Goal: Task Accomplishment & Management: Use online tool/utility

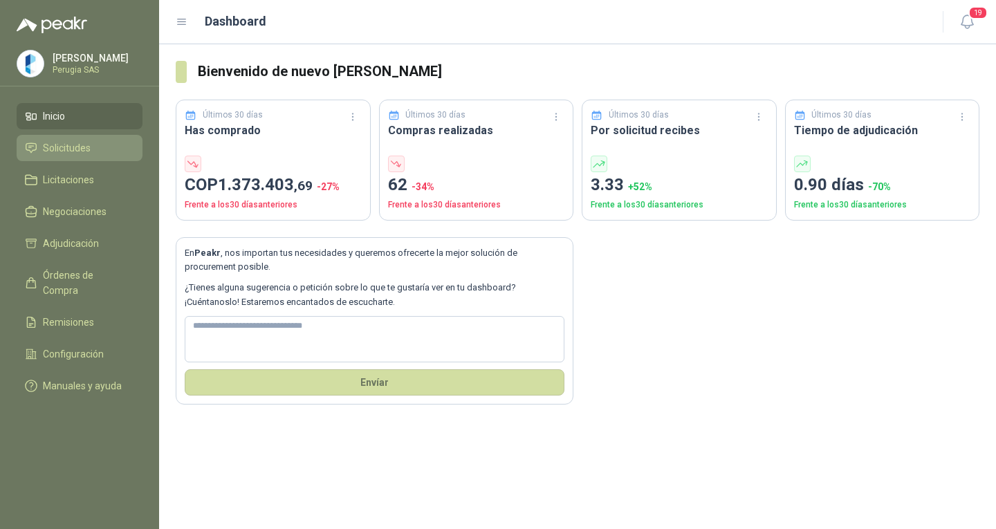
click at [69, 150] on span "Solicitudes" at bounding box center [67, 147] width 48 height 15
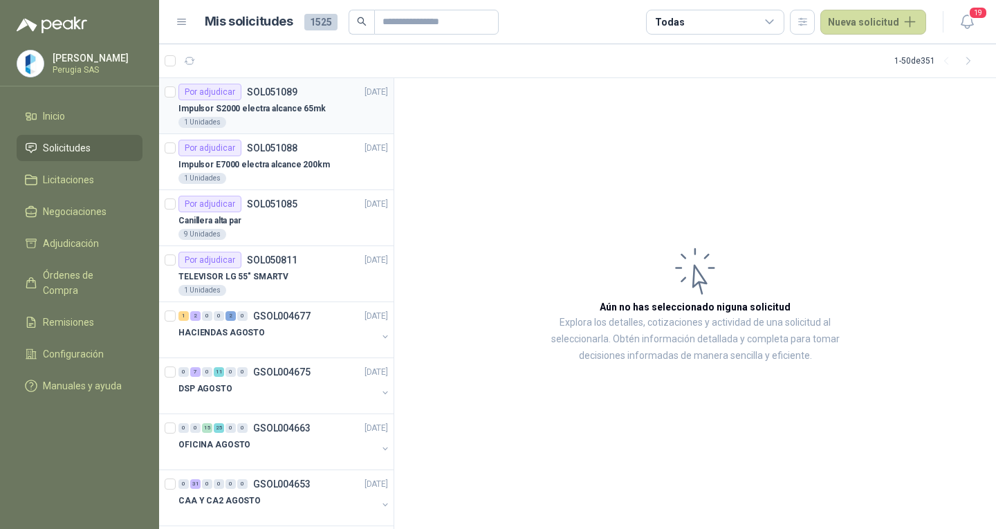
click at [263, 100] on div "Impulsor S2000 electra alcance 65mk" at bounding box center [283, 108] width 210 height 17
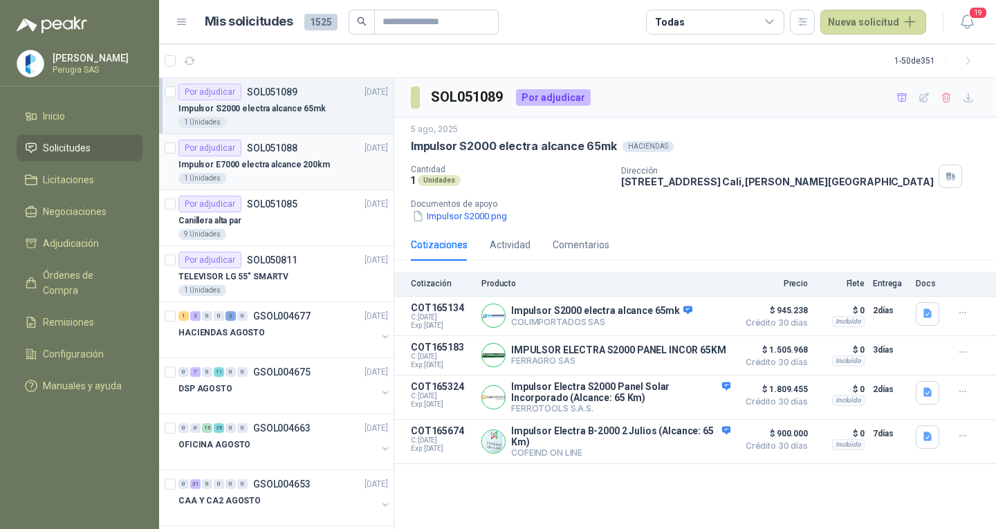
click at [290, 174] on div "1 Unidades" at bounding box center [283, 178] width 210 height 11
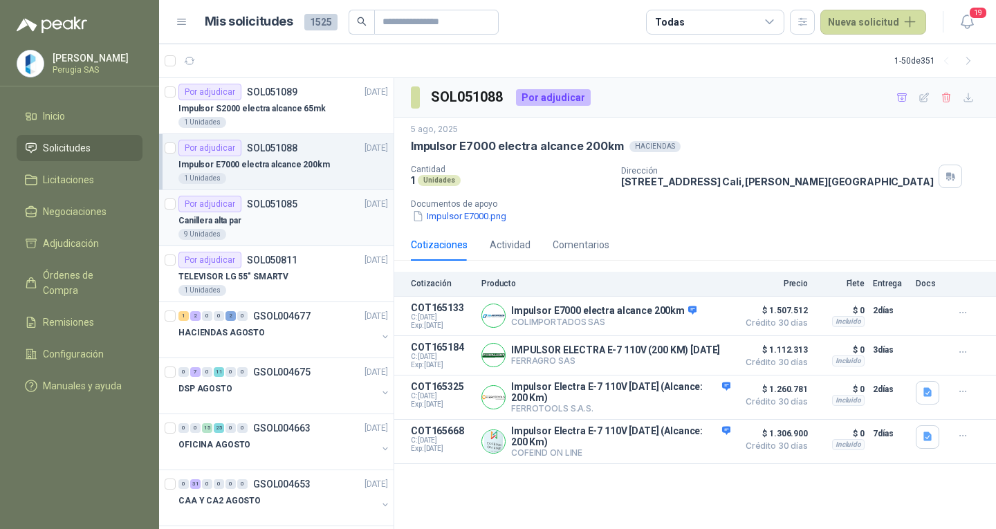
click at [291, 205] on p "SOL051085" at bounding box center [272, 204] width 50 height 10
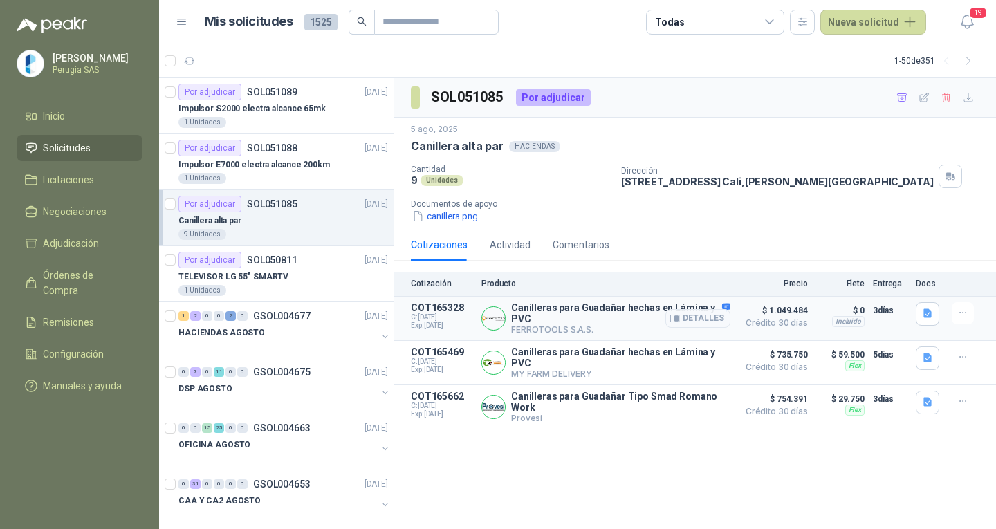
click at [727, 301] on article "COT165328 C: [DATE] Exp: [DATE] Canilleras para Guadañar hechas en Lámina y PVC…" at bounding box center [695, 319] width 602 height 44
click at [723, 313] on button "Detalles" at bounding box center [697, 318] width 65 height 19
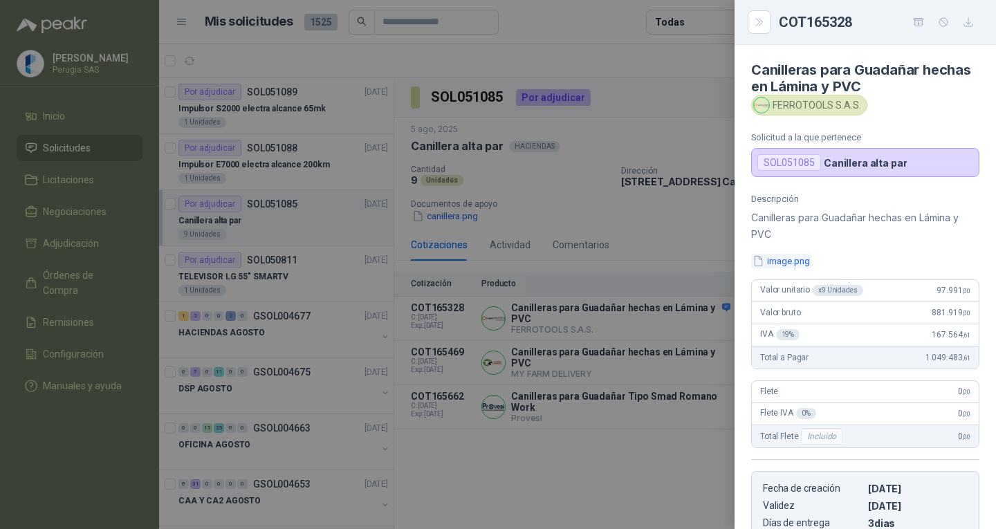
click at [778, 262] on button "image.png" at bounding box center [781, 261] width 60 height 15
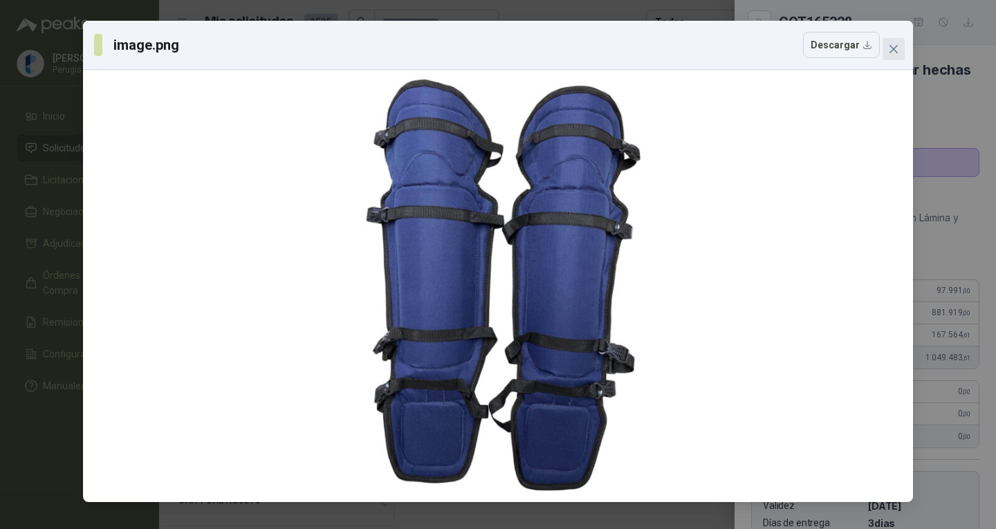
click at [891, 47] on icon "close" at bounding box center [893, 49] width 8 height 8
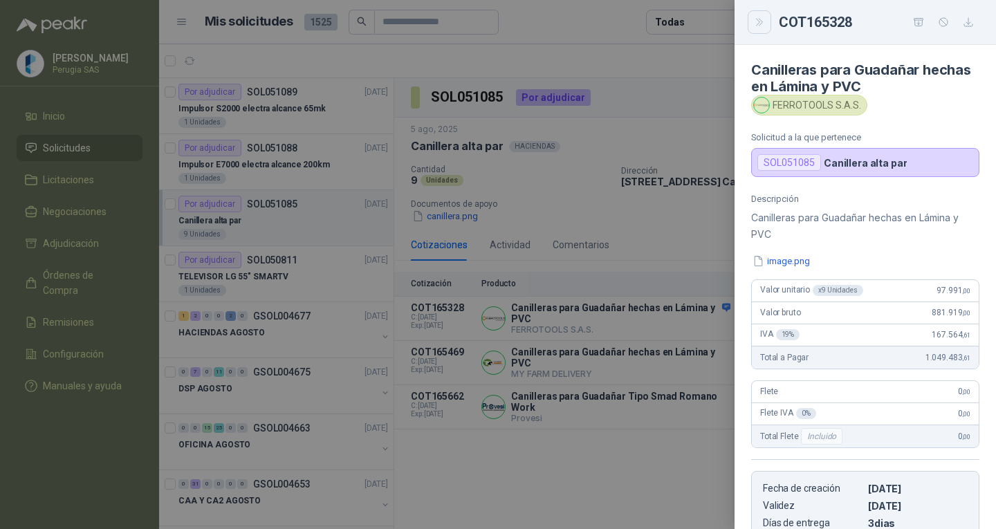
click at [754, 24] on icon "Close" at bounding box center [760, 23] width 12 height 12
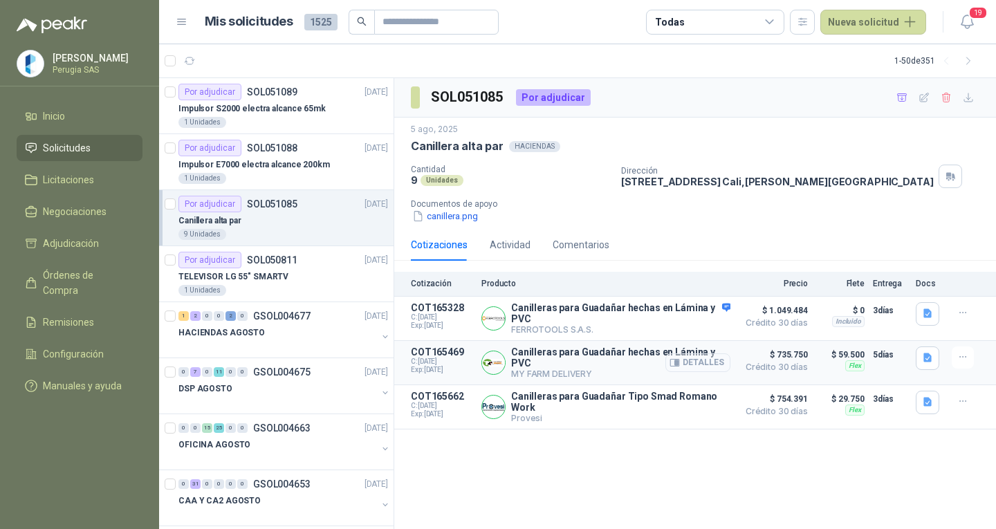
click at [709, 360] on button "Detalles" at bounding box center [697, 362] width 65 height 19
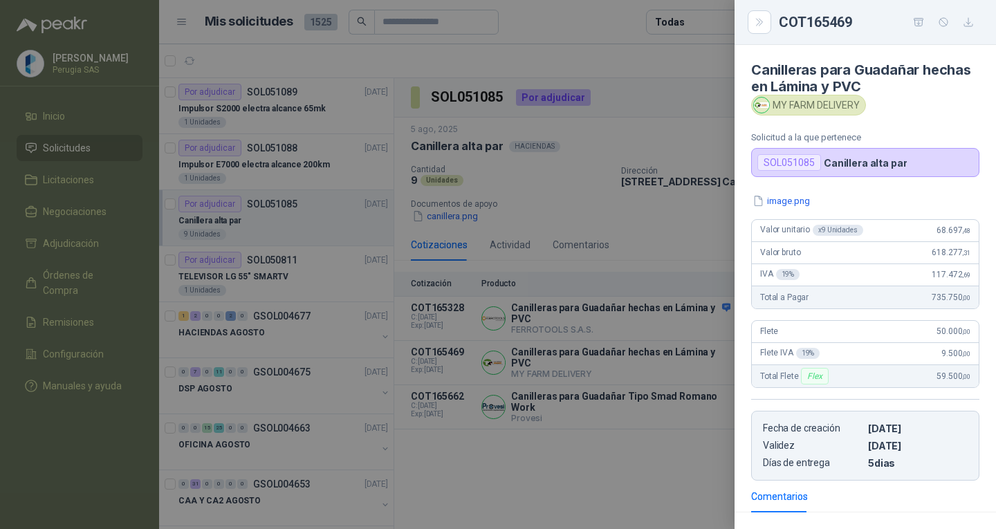
scroll to position [233, 0]
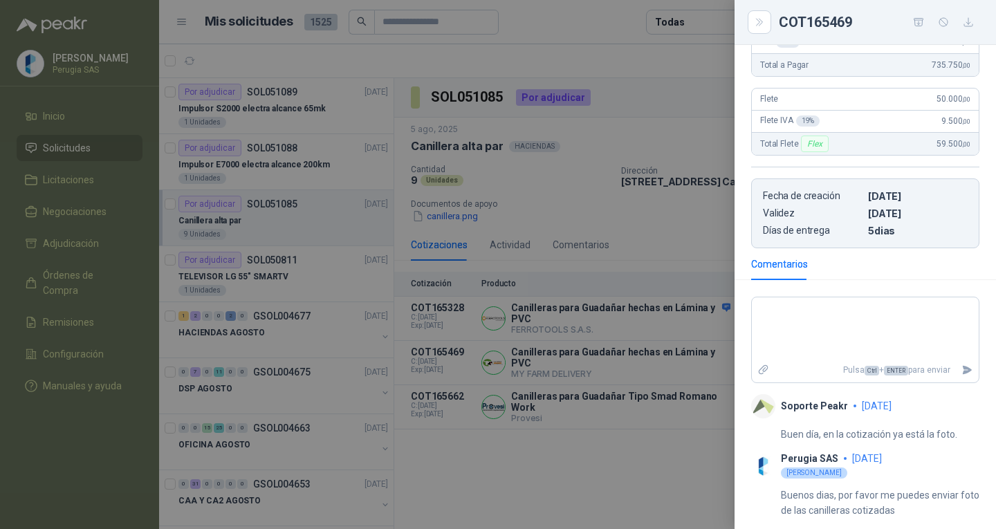
click at [565, 454] on div at bounding box center [498, 264] width 996 height 529
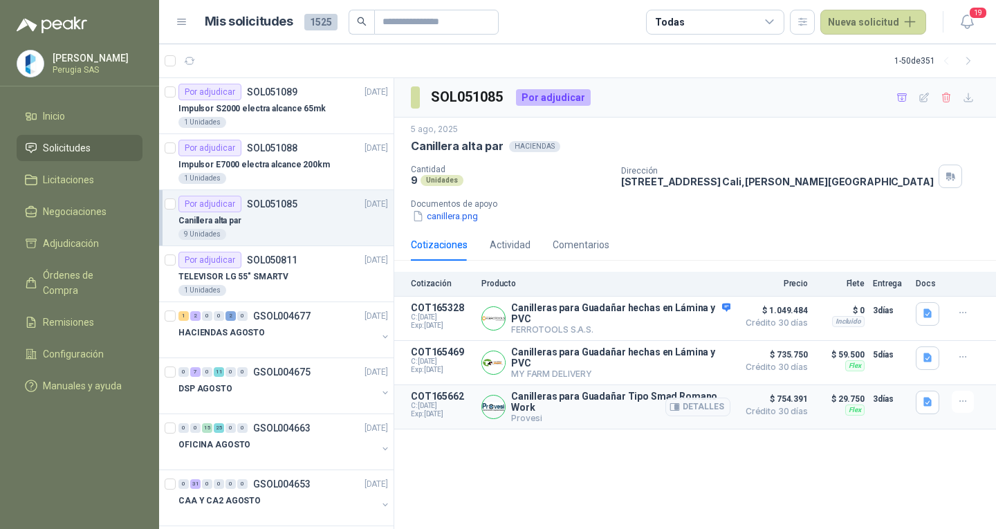
click at [653, 396] on p "Canilleras para Guadañar Tipo Smad Romano Work" at bounding box center [620, 402] width 219 height 22
click at [705, 407] on button "Detalles" at bounding box center [697, 407] width 65 height 19
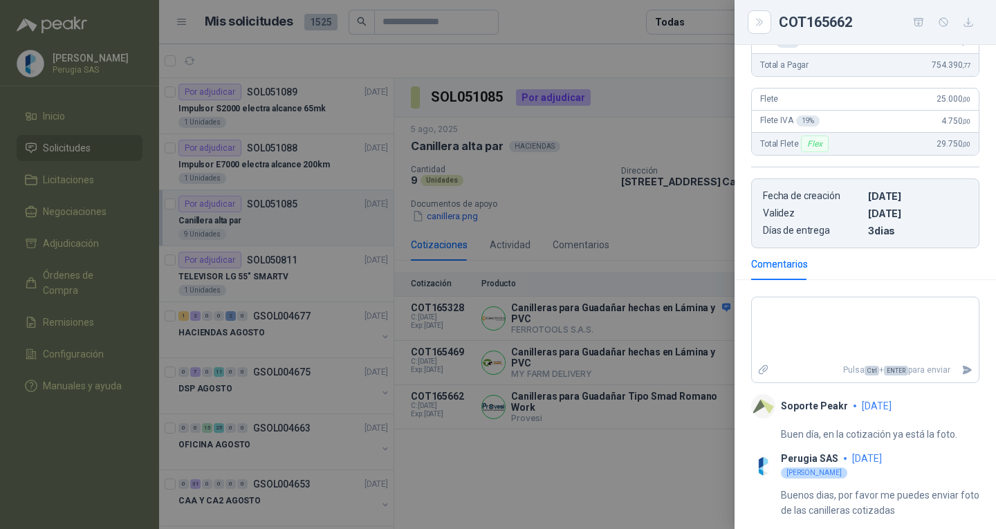
click at [542, 489] on div at bounding box center [498, 264] width 996 height 529
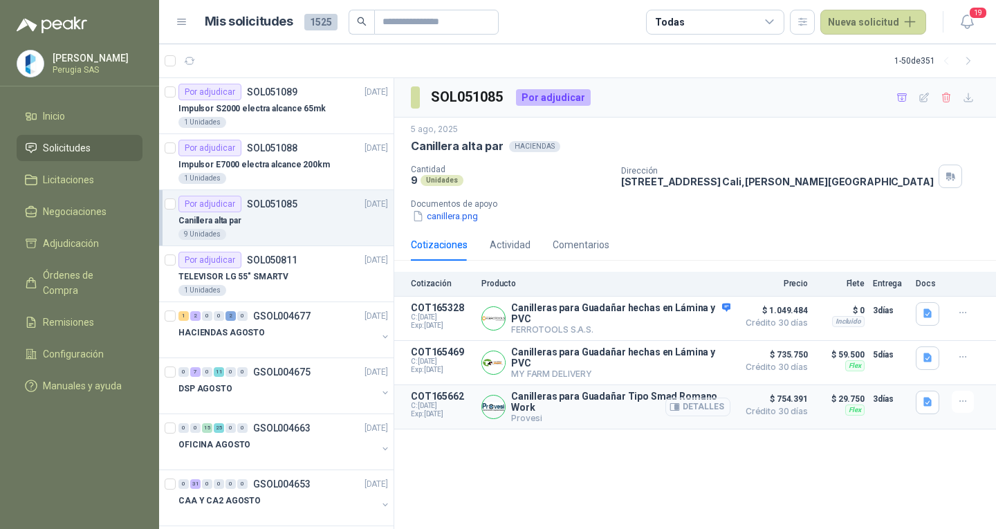
click at [709, 407] on button "Detalles" at bounding box center [697, 407] width 65 height 19
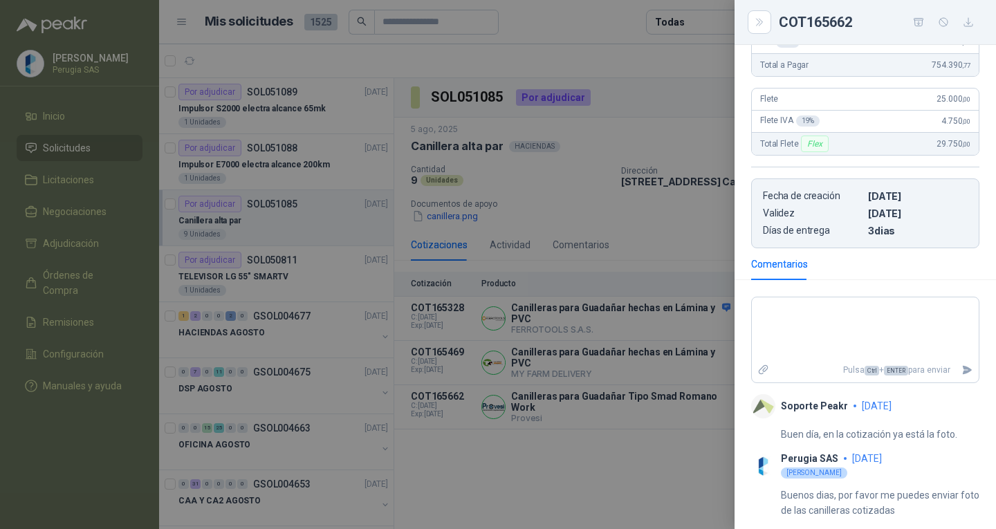
click at [627, 453] on div at bounding box center [498, 264] width 996 height 529
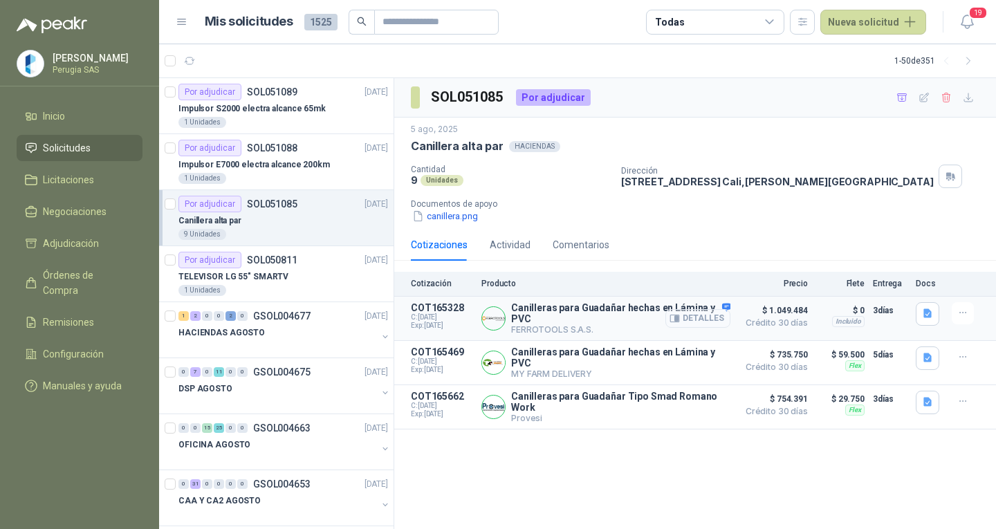
click at [707, 309] on div "Detalles" at bounding box center [697, 318] width 65 height 33
click at [706, 315] on button "Detalles" at bounding box center [697, 318] width 65 height 19
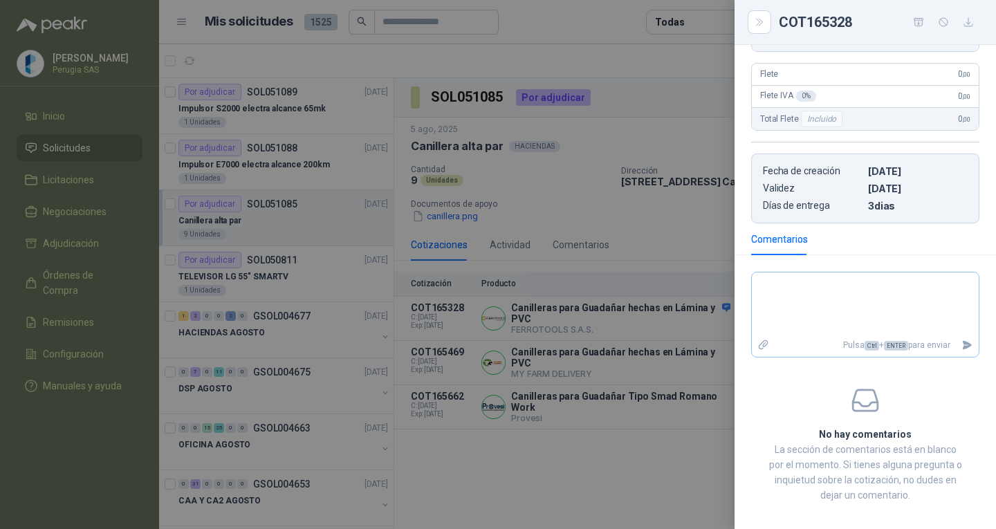
scroll to position [330, 0]
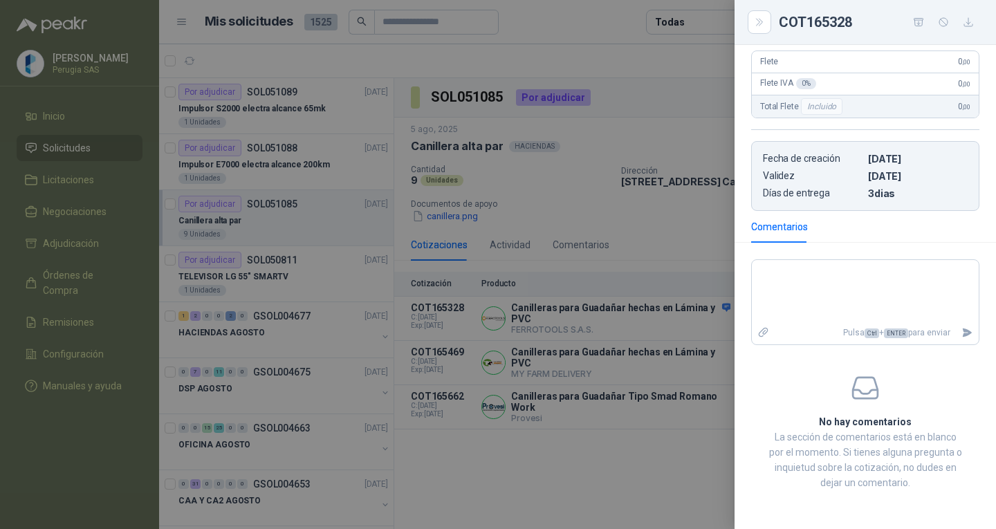
click at [597, 492] on div at bounding box center [498, 264] width 996 height 529
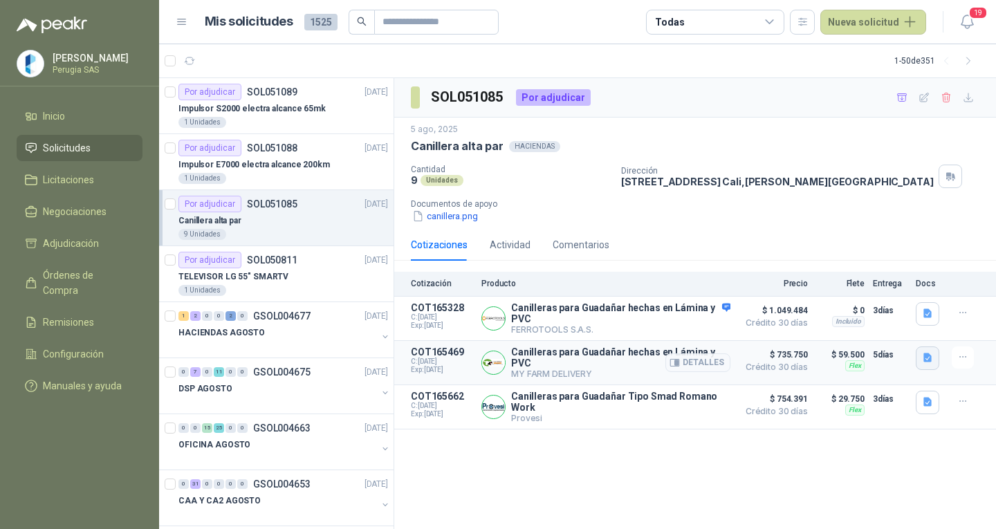
click at [925, 362] on icon "button" at bounding box center [927, 357] width 8 height 9
click at [909, 326] on button "image.png" at bounding box center [900, 329] width 60 height 15
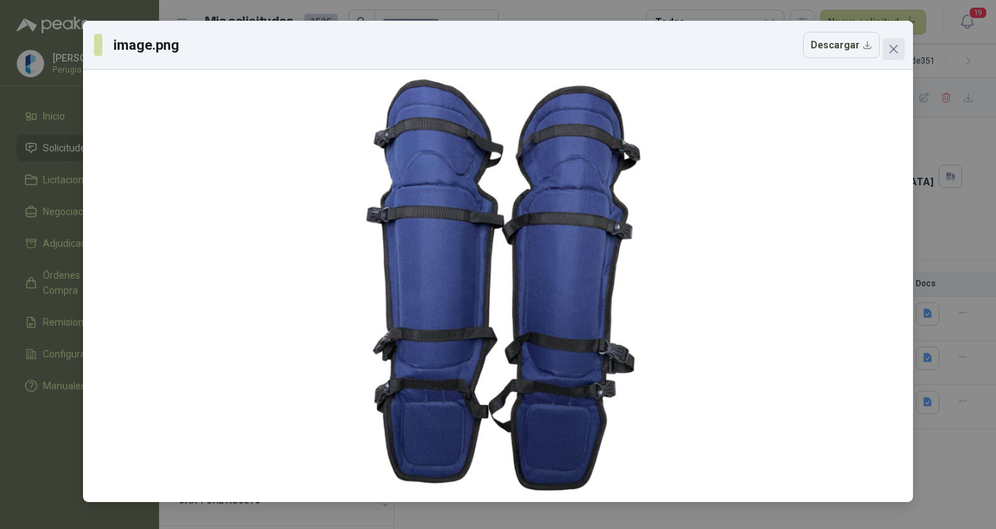
click at [899, 52] on span "Close" at bounding box center [893, 49] width 22 height 11
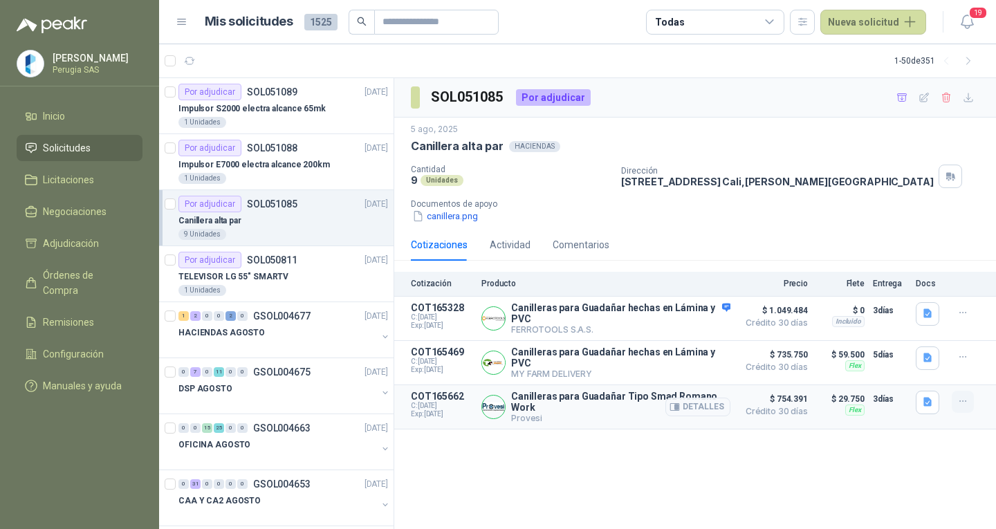
click at [952, 396] on button "button" at bounding box center [963, 402] width 22 height 22
drag, startPoint x: 837, startPoint y: 458, endPoint x: 995, endPoint y: 361, distance: 186.0
click at [838, 458] on div "SOL051085 Por adjudicar [DATE] Canillera alta par HACIENDAS Cantidad 9 Unidades…" at bounding box center [695, 304] width 602 height 452
click at [960, 400] on icon "button" at bounding box center [963, 402] width 12 height 12
click at [917, 338] on button "Añadir" at bounding box center [935, 344] width 111 height 22
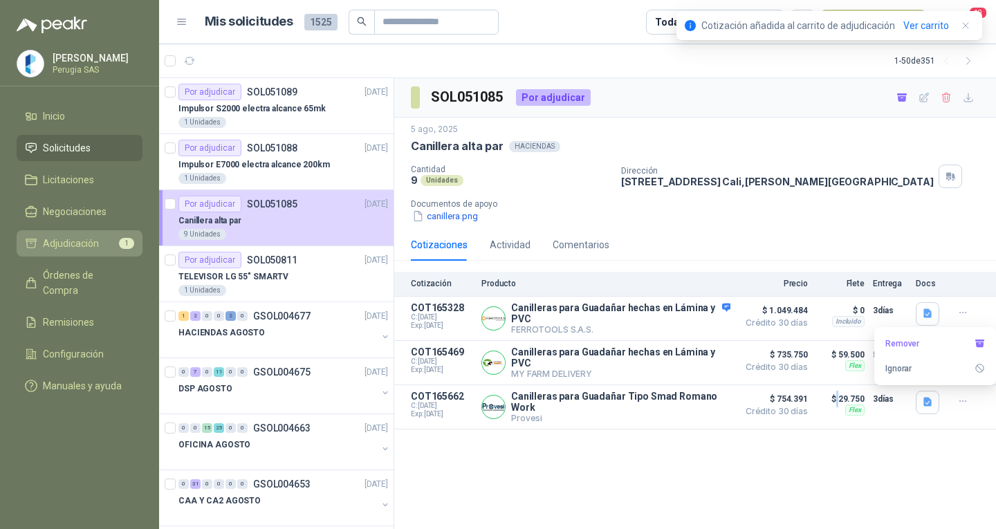
click at [110, 244] on li "Adjudicación 1" at bounding box center [79, 243] width 109 height 15
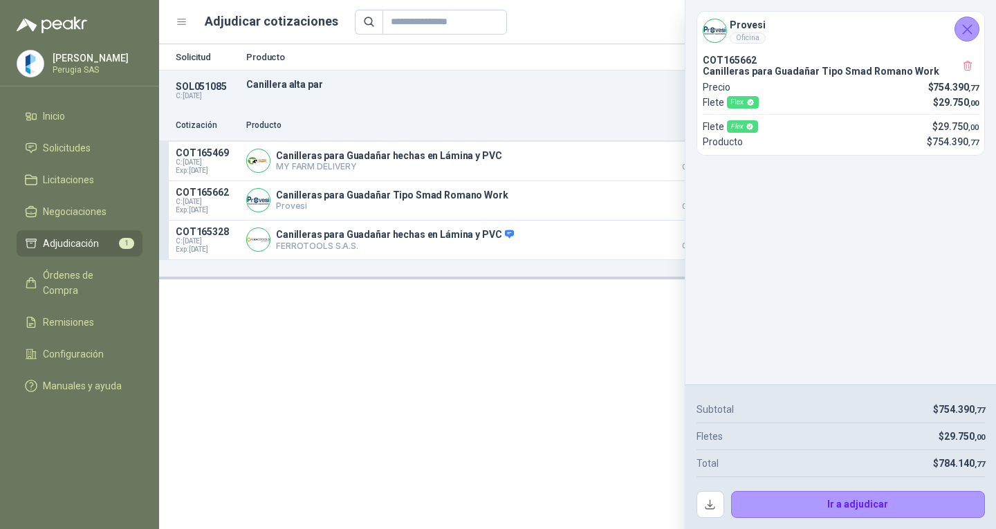
click at [962, 29] on icon "Cerrar" at bounding box center [966, 29] width 17 height 17
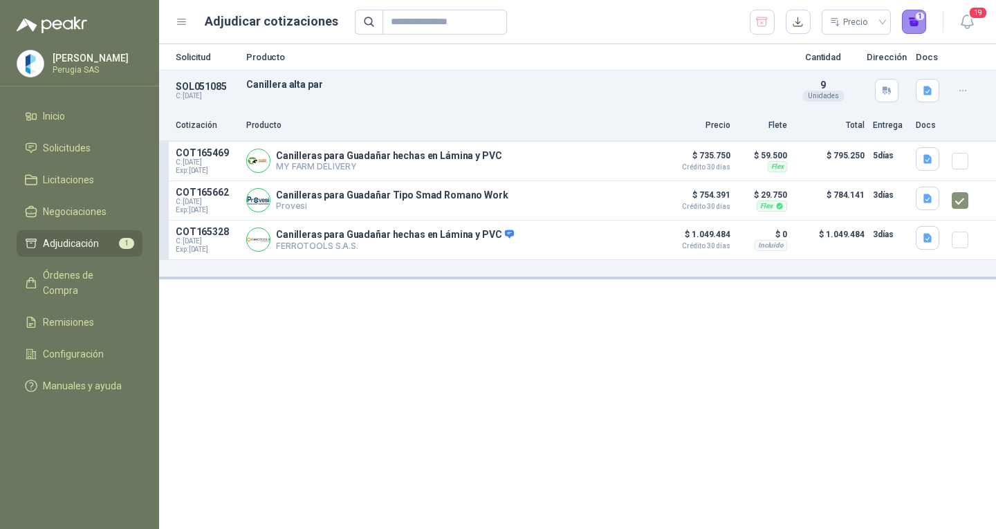
click at [918, 23] on button "1" at bounding box center [914, 22] width 25 height 25
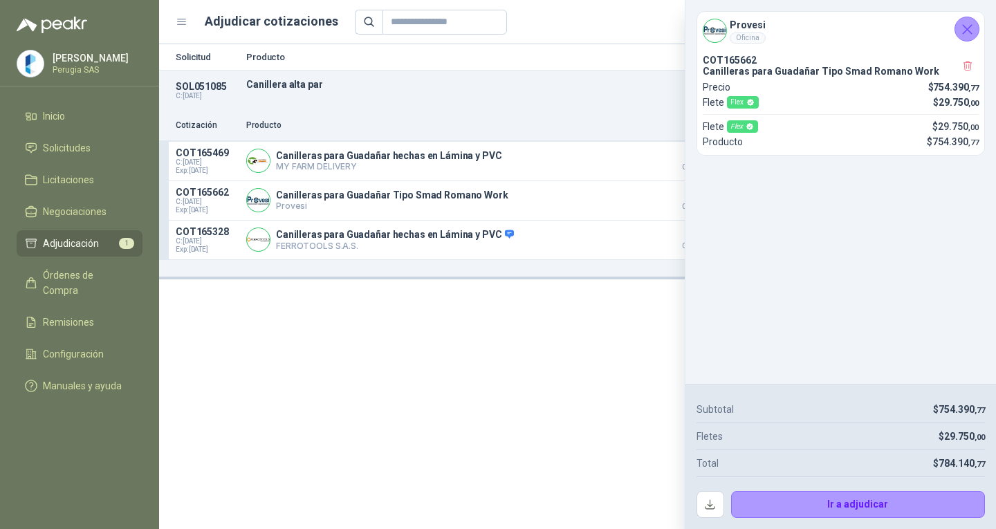
click at [557, 425] on div "Solicitud Producto Cantidad Dirección Docs SOL051085 C: [DATE] Canillera alta p…" at bounding box center [577, 286] width 837 height 485
click at [966, 28] on icon "Cerrar" at bounding box center [967, 29] width 9 height 9
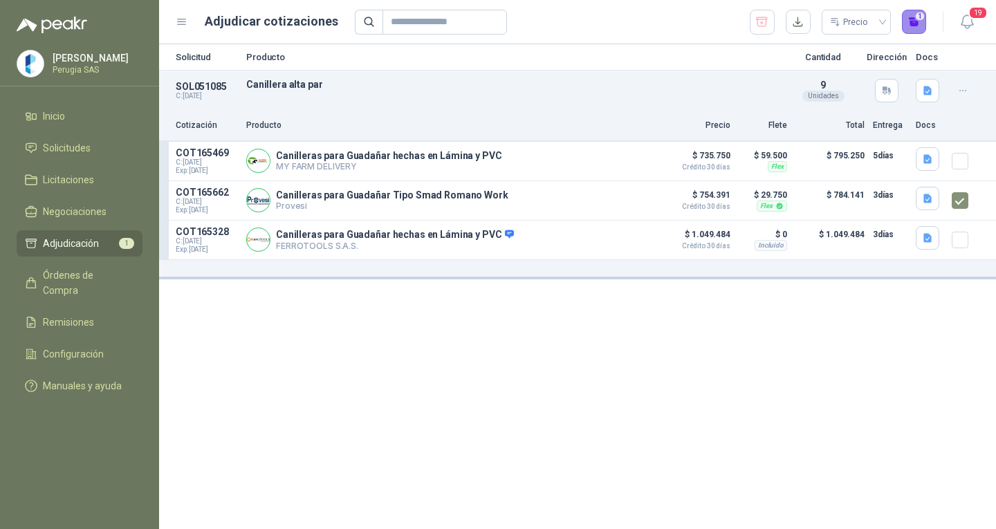
click at [914, 29] on button "1" at bounding box center [914, 22] width 25 height 25
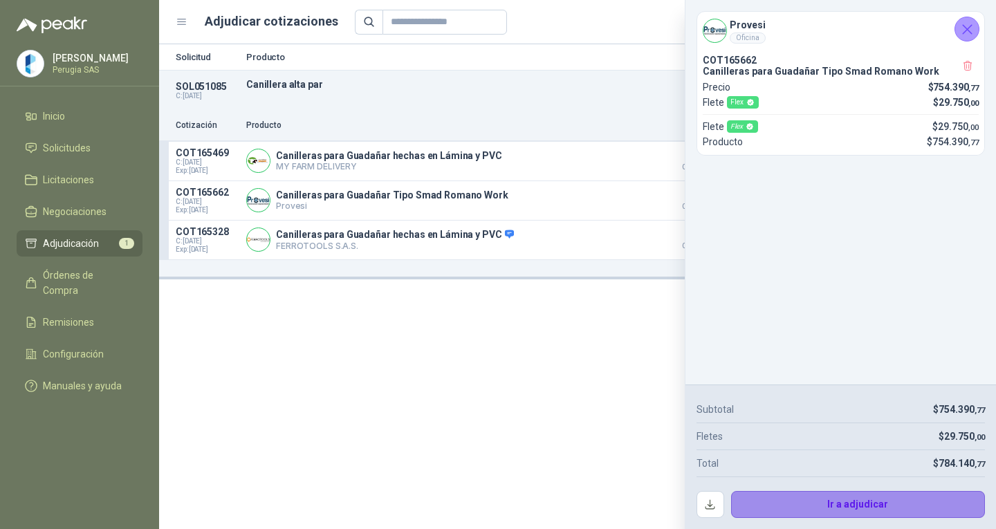
click at [830, 507] on button "Ir a adjudicar" at bounding box center [858, 505] width 254 height 28
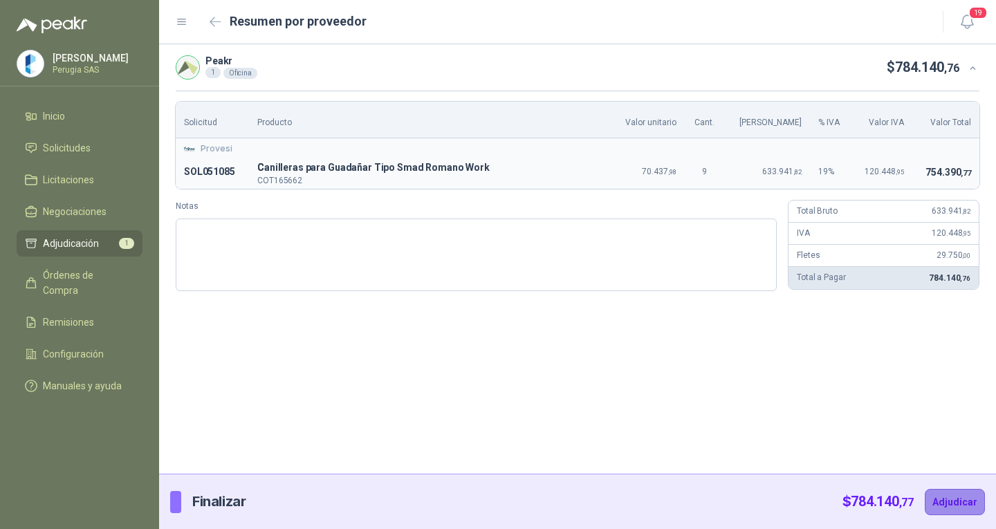
click at [963, 502] on button "Adjudicar" at bounding box center [955, 502] width 60 height 26
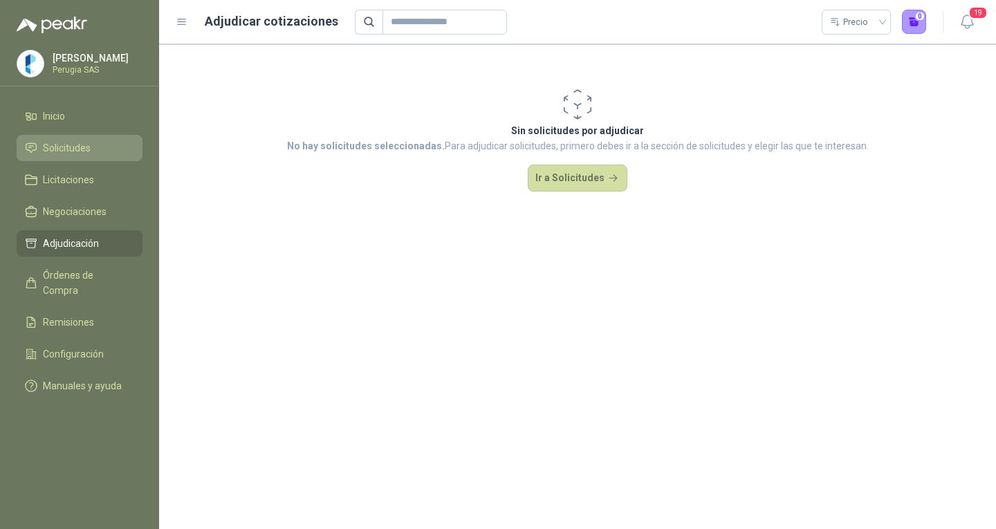
drag, startPoint x: 105, startPoint y: 139, endPoint x: 95, endPoint y: 142, distance: 10.7
click at [105, 139] on link "Solicitudes" at bounding box center [80, 148] width 126 height 26
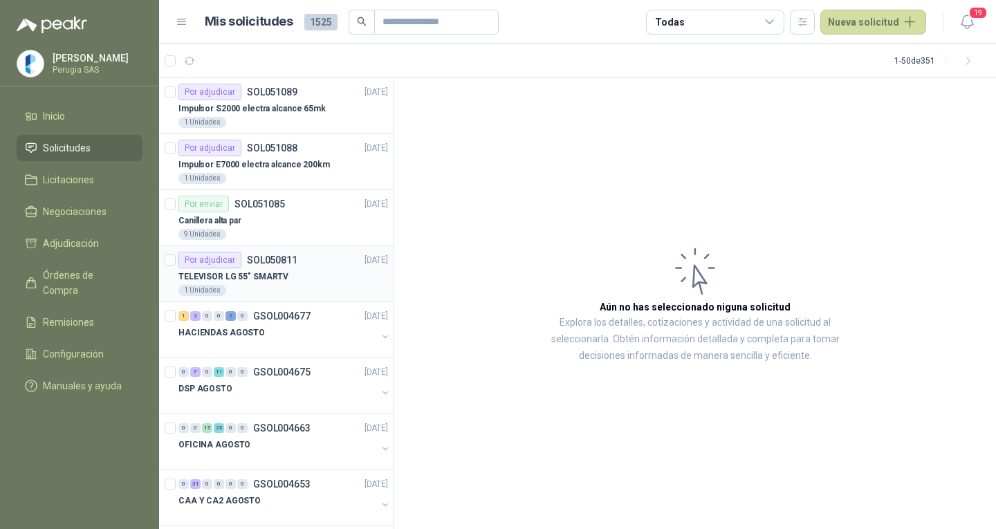
scroll to position [69, 0]
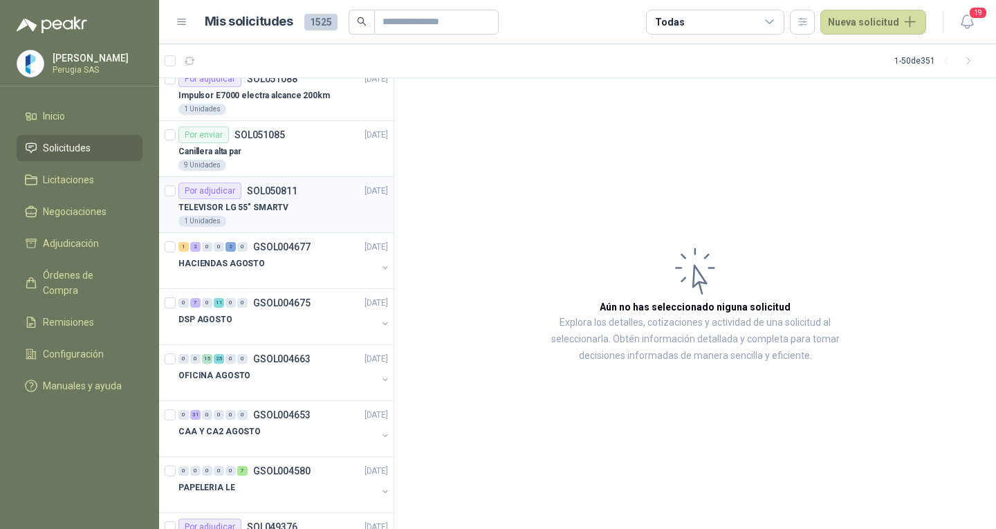
click at [294, 204] on div "TELEVISOR LG 55" SMARTV" at bounding box center [283, 207] width 210 height 17
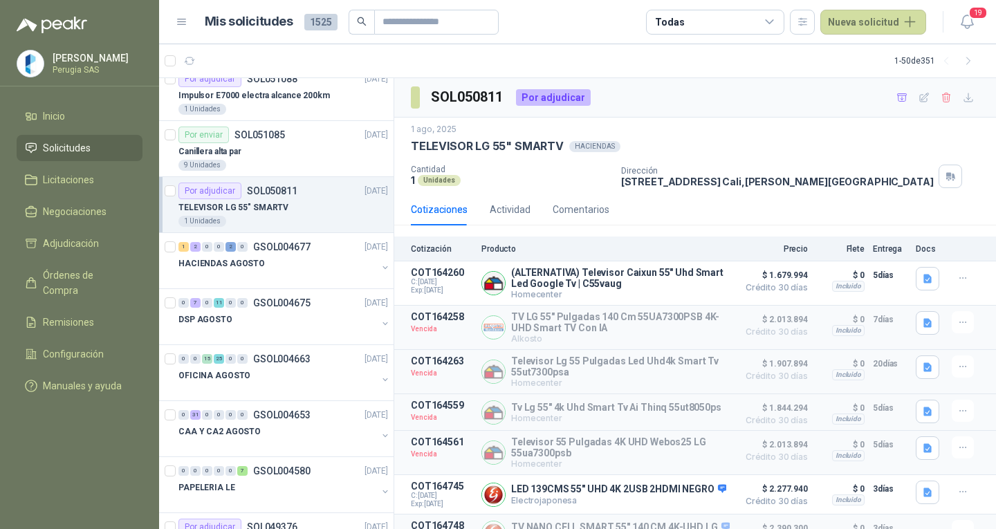
click at [296, 231] on article "Por adjudicar SOL050811 [DATE] TELEVISOR LG 55" SMARTV 1 Unidades" at bounding box center [276, 205] width 234 height 56
